Goal: Navigation & Orientation: Understand site structure

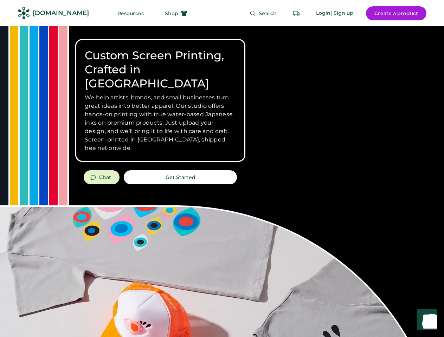
click at [222, 169] on div "Custom Screen Printing, Crafted in [GEOGRAPHIC_DATA] We help artists, brands, a…" at bounding box center [222, 249] width 444 height 446
click at [222, 182] on div "Custom Screen Printing, Crafted in [GEOGRAPHIC_DATA] We help artists, brands, a…" at bounding box center [222, 249] width 444 height 446
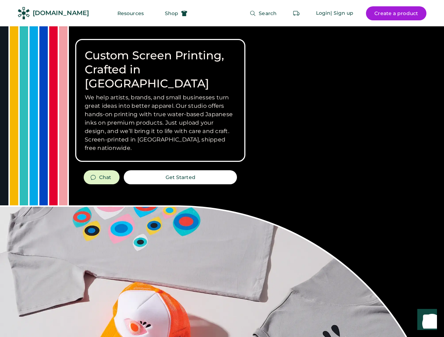
click at [222, 182] on div "Custom Screen Printing, Crafted in [GEOGRAPHIC_DATA] We help artists, brands, a…" at bounding box center [222, 249] width 444 height 446
click at [160, 100] on h3 "We help artists, brands, and small businesses turn great ideas into better appa…" at bounding box center [160, 122] width 151 height 59
click at [160, 93] on h3 "We help artists, brands, and small businesses turn great ideas into better appa…" at bounding box center [160, 122] width 151 height 59
click at [160, 63] on h1 "Custom Screen Printing, Crafted in [GEOGRAPHIC_DATA]" at bounding box center [160, 69] width 151 height 42
